Goal: Complete application form

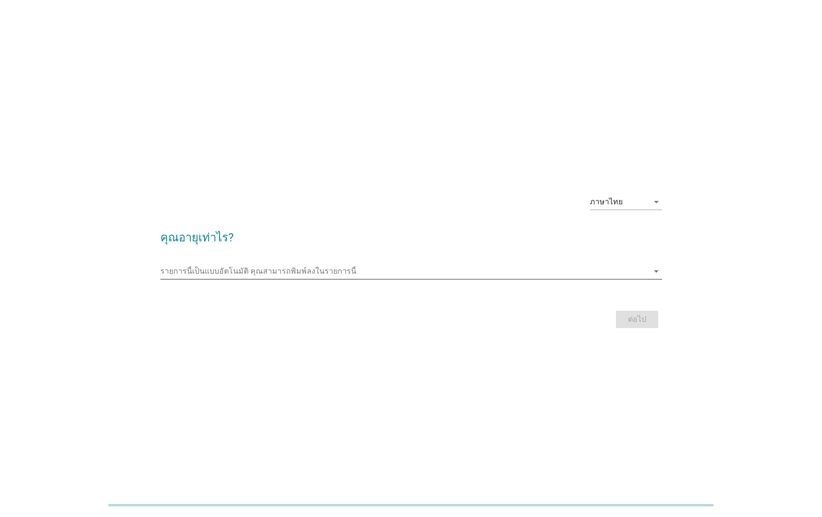
click at [300, 268] on input "รายการนี้เป็นแบบอัตโนมัติ คุณสามารถพิมพ์ลงในรายการนี้" at bounding box center [404, 270] width 488 height 15
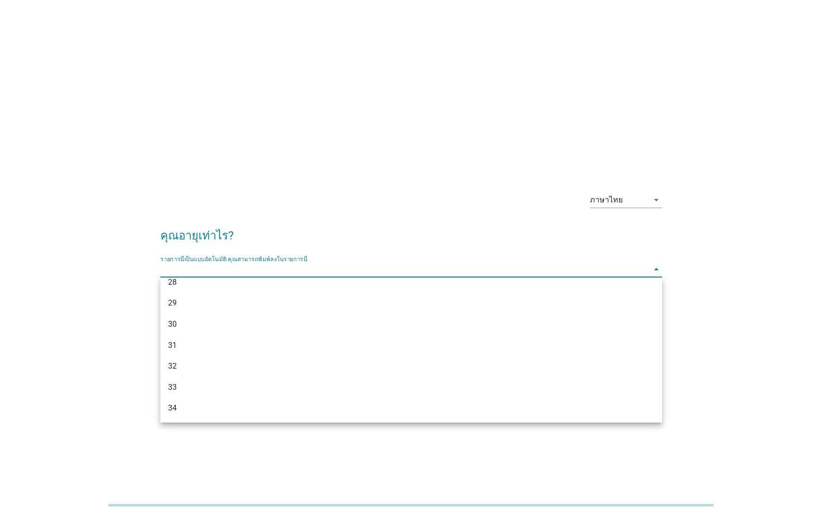
scroll to position [223, 0]
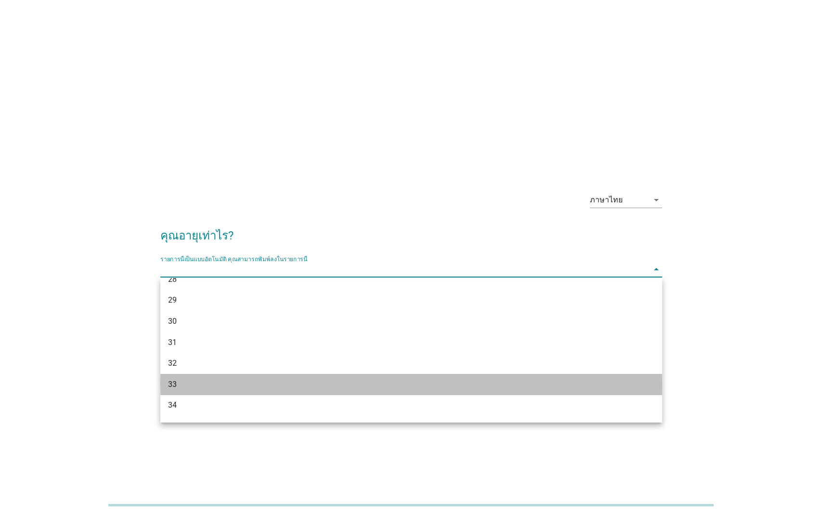
click at [248, 380] on div "33" at bounding box center [391, 384] width 446 height 12
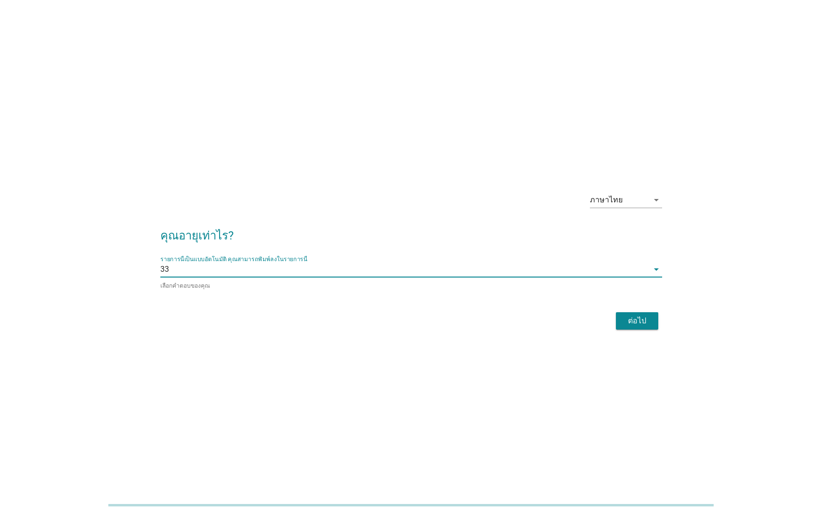
click at [641, 325] on div "ต่อไป" at bounding box center [636, 321] width 27 height 12
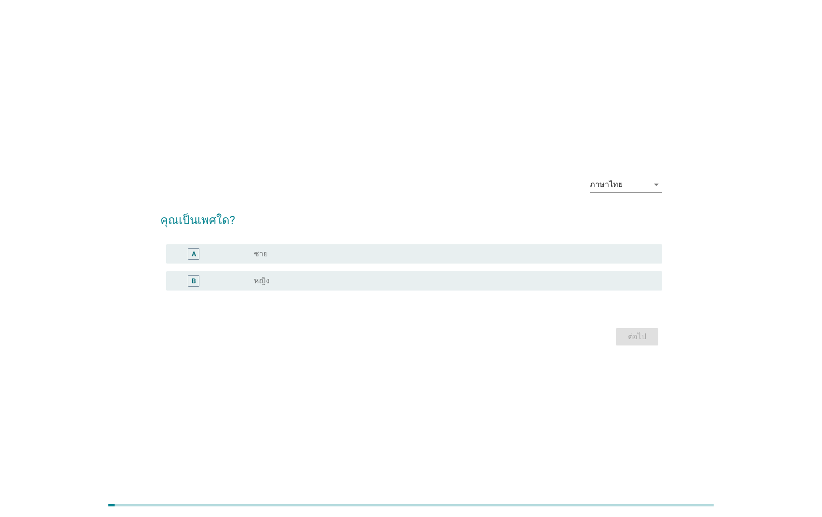
click at [232, 245] on div "A radio_button_unchecked ชาย" at bounding box center [414, 253] width 496 height 19
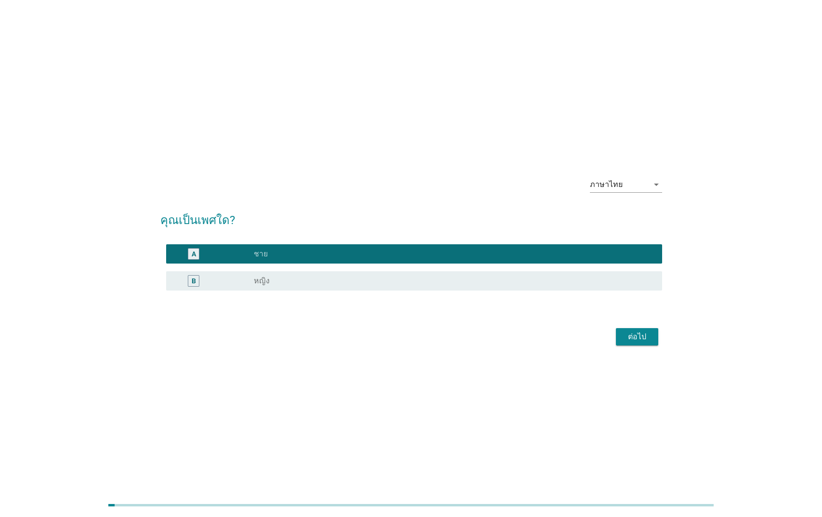
click at [624, 336] on div "ต่อไป" at bounding box center [636, 337] width 27 height 12
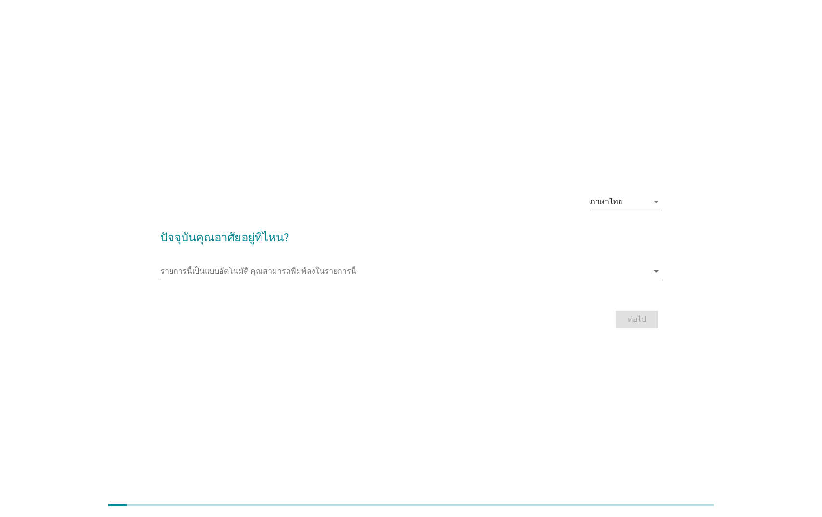
click at [318, 271] on input "รายการนี้เป็นแบบอัตโนมัติ คุณสามารถพิมพ์ลงในรายการนี้" at bounding box center [404, 270] width 488 height 15
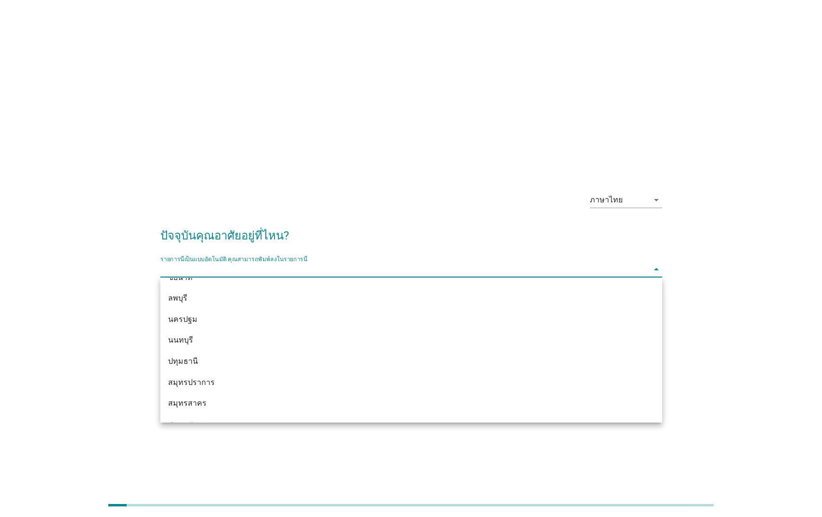
scroll to position [860, 0]
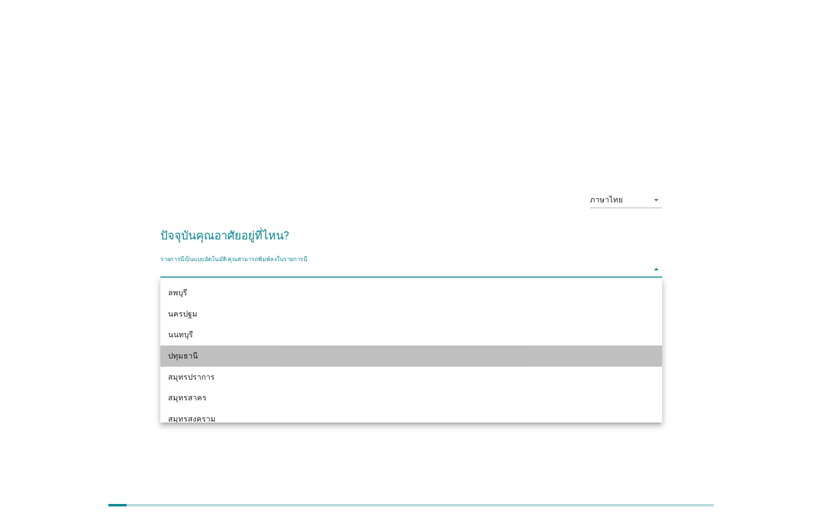
click at [279, 359] on div "ปทุมธานี" at bounding box center [391, 356] width 446 height 12
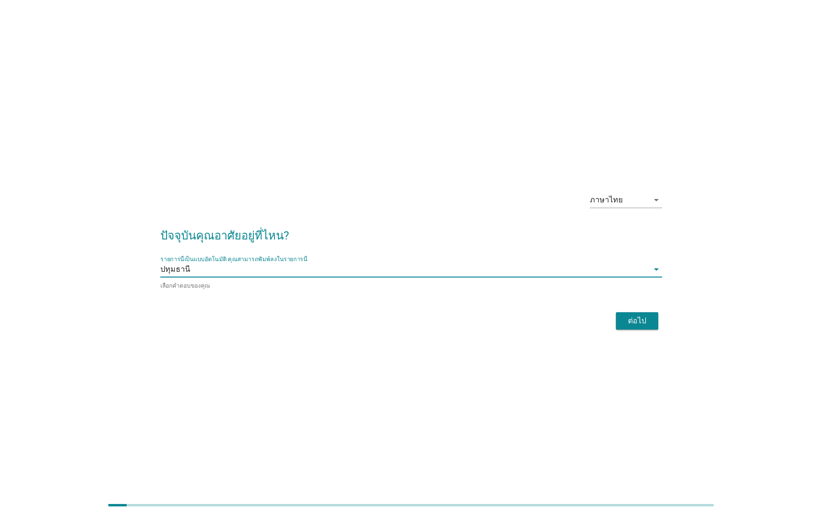
click at [641, 330] on div "ต่อไป" at bounding box center [411, 320] width 502 height 23
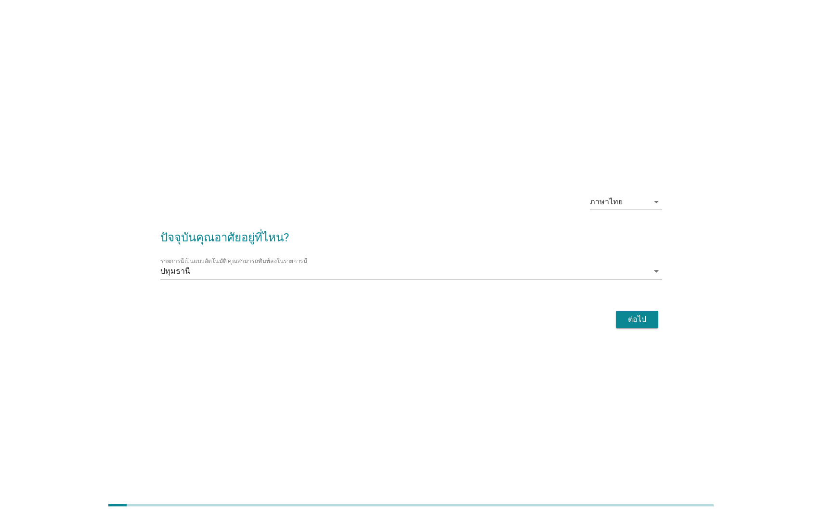
click at [642, 325] on button "ต่อไป" at bounding box center [637, 319] width 42 height 17
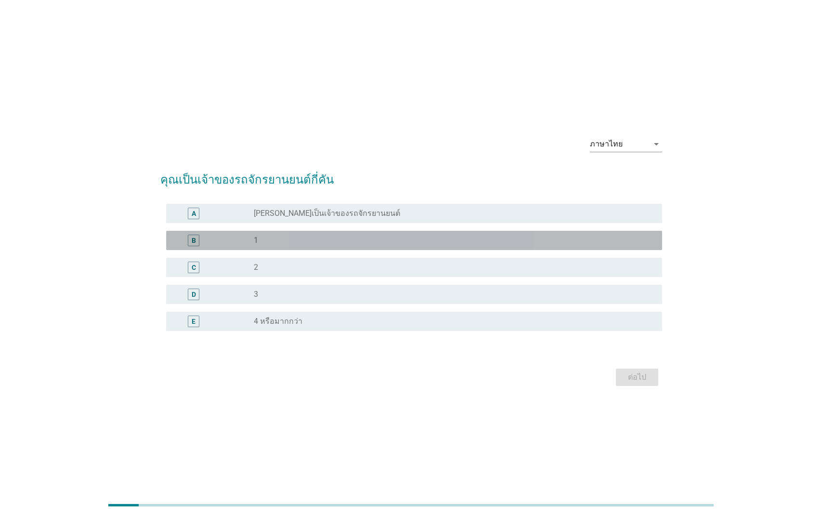
click at [350, 234] on div "B radio_button_unchecked 1" at bounding box center [414, 240] width 496 height 19
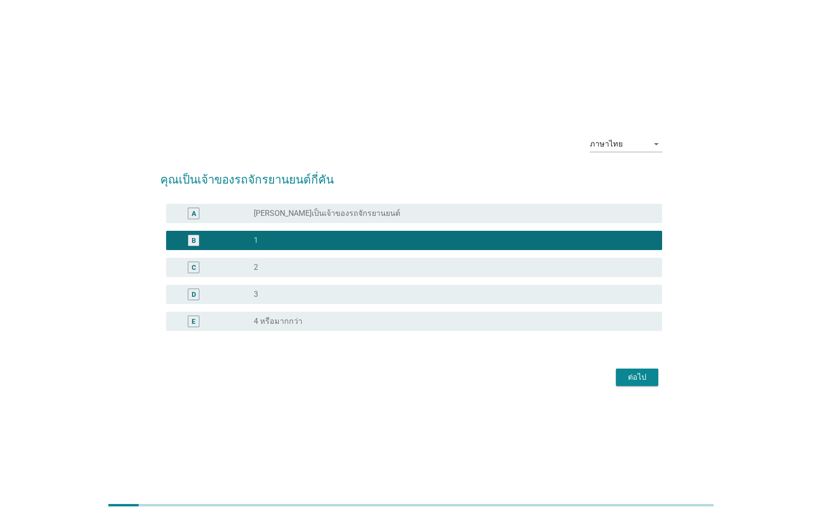
click at [629, 381] on div "ต่อไป" at bounding box center [636, 377] width 27 height 12
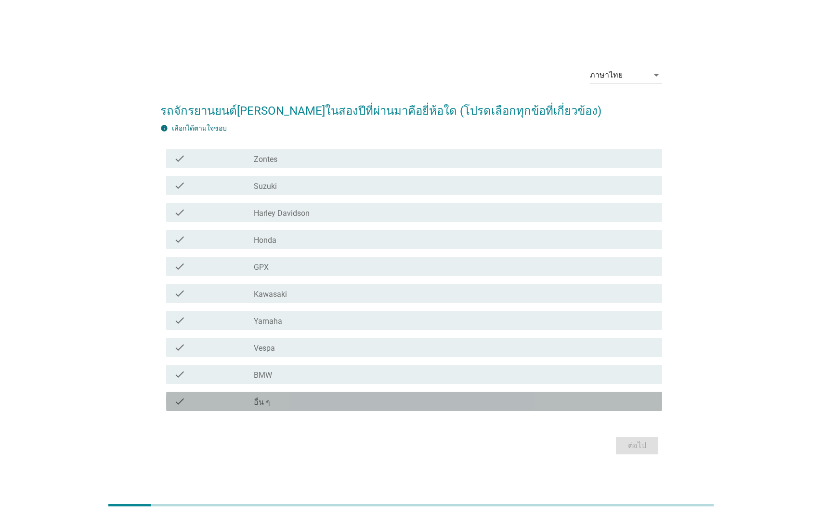
click at [313, 405] on div "check_box_outline_blank อื่น ๆ" at bounding box center [454, 401] width 401 height 12
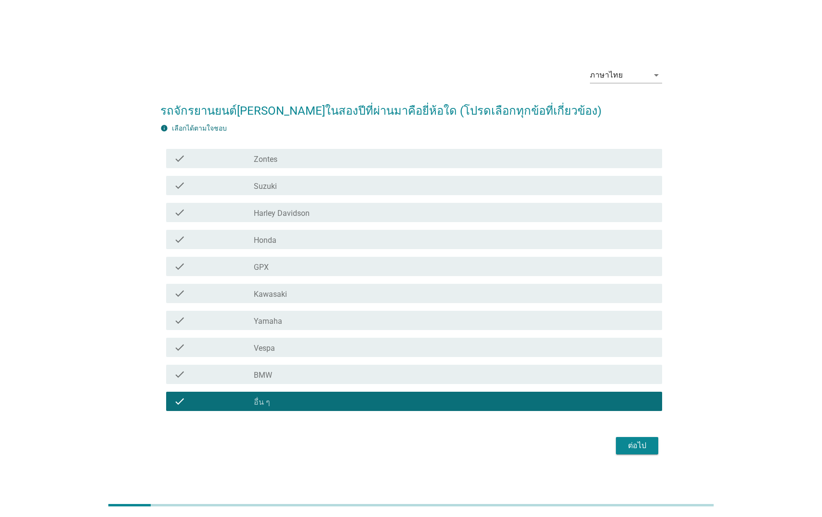
click at [282, 189] on div "check_box_outline_blank Suzuki" at bounding box center [454, 186] width 401 height 12
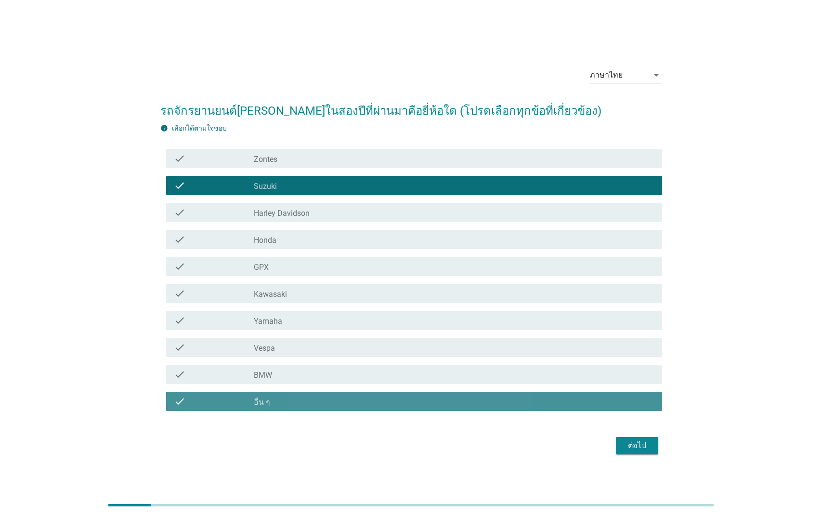
click at [583, 402] on div "check_box_outline_blank อื่น ๆ" at bounding box center [454, 401] width 401 height 12
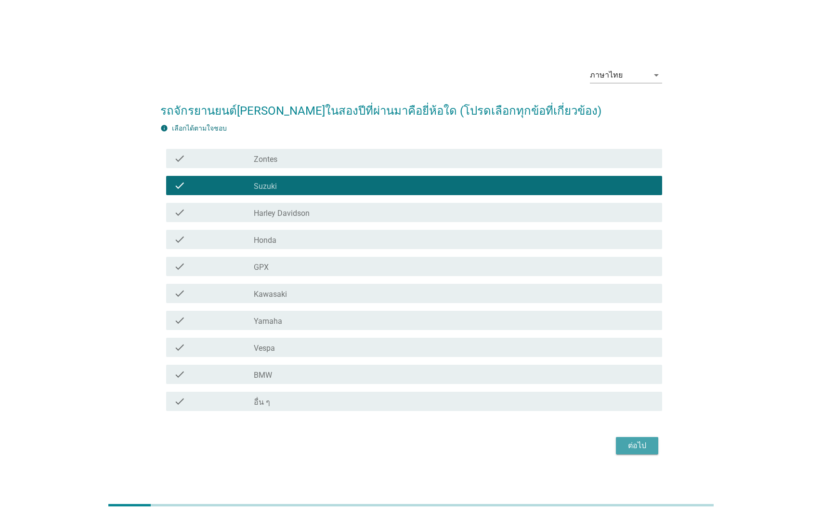
click at [634, 442] on div "ต่อไป" at bounding box center [636, 446] width 27 height 12
